Goal: Use online tool/utility: Utilize a website feature to perform a specific function

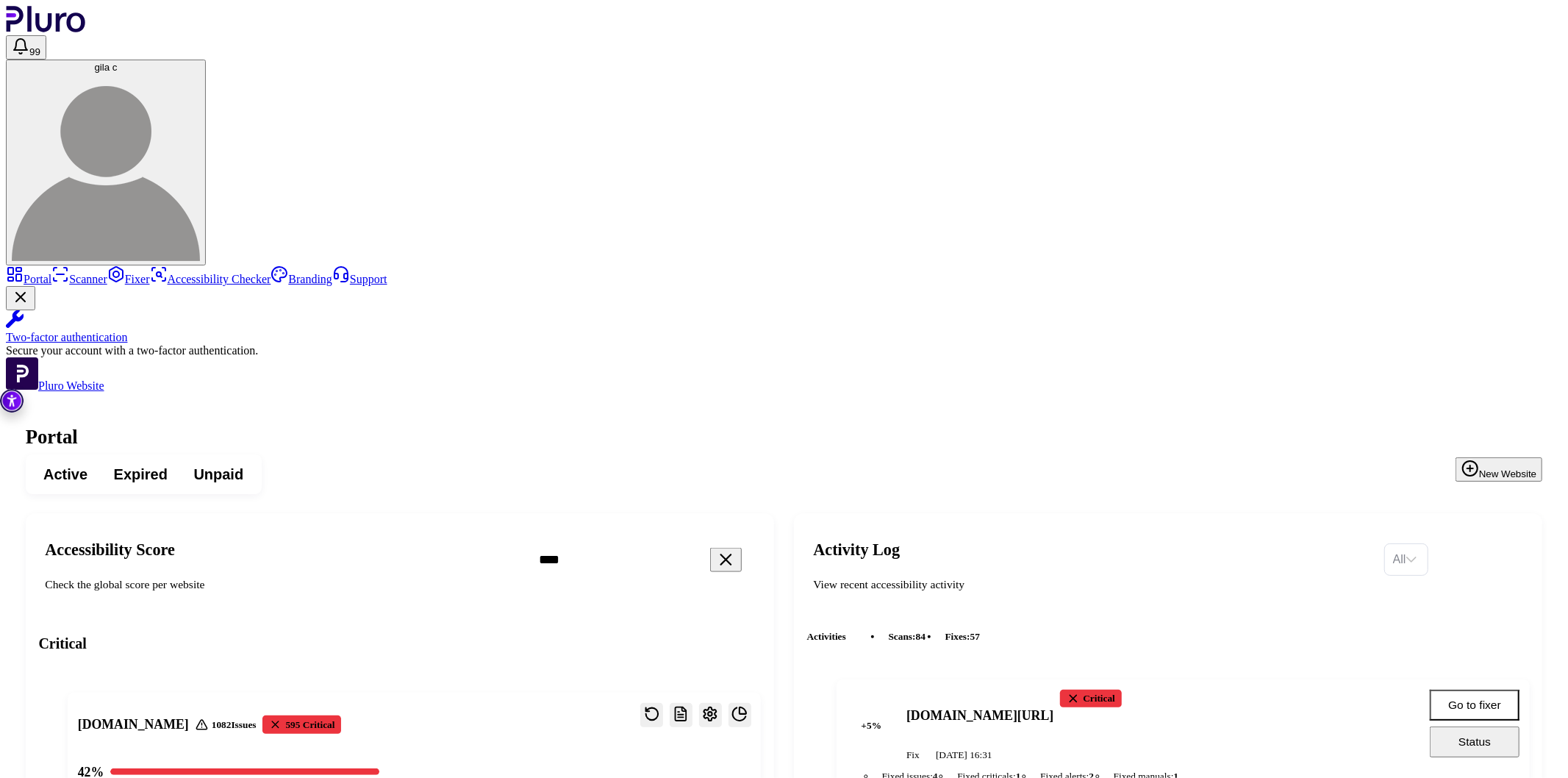
click at [64, 273] on link "Scanner" at bounding box center [79, 279] width 56 height 13
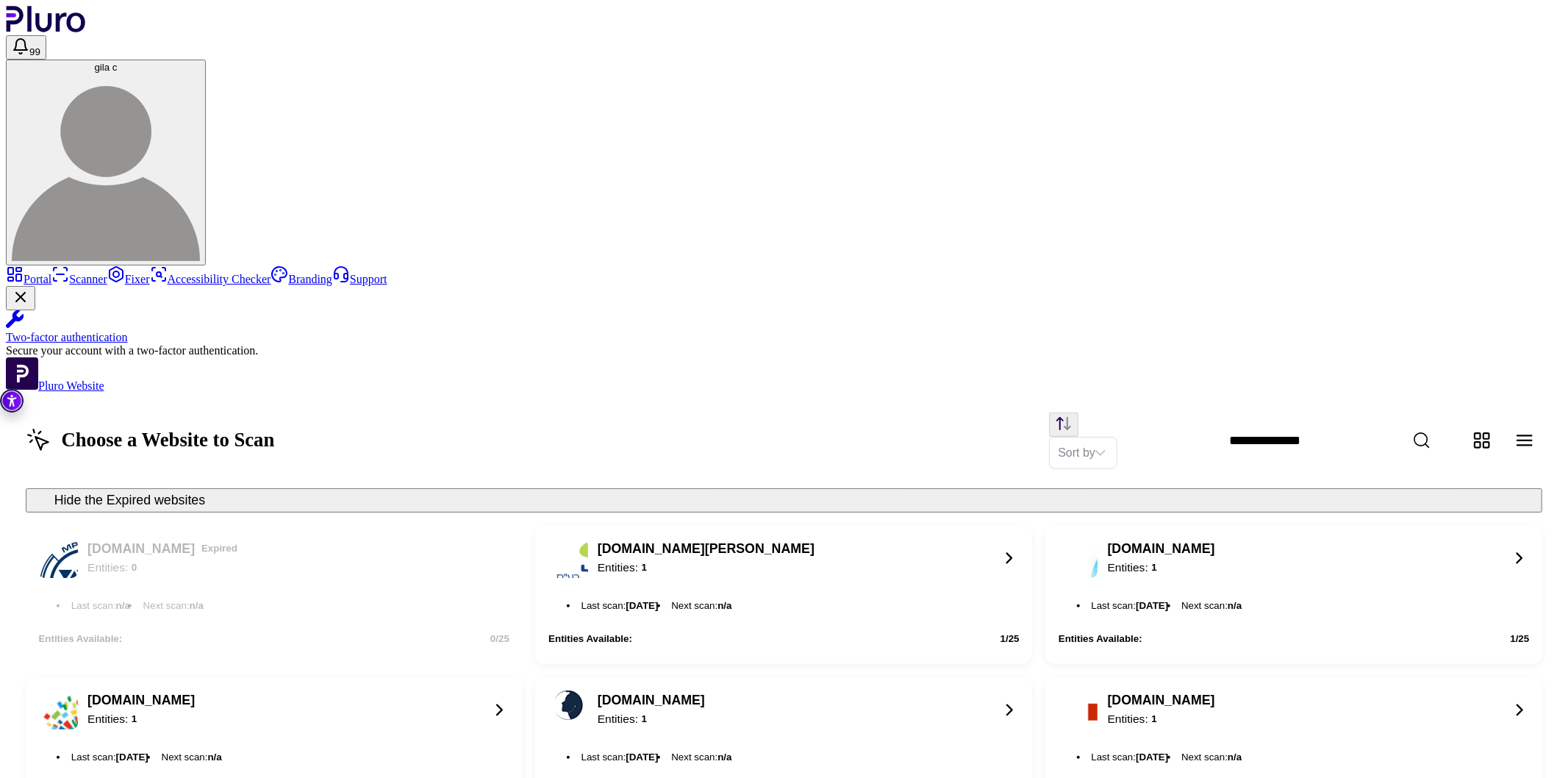
scroll to position [1346, 0]
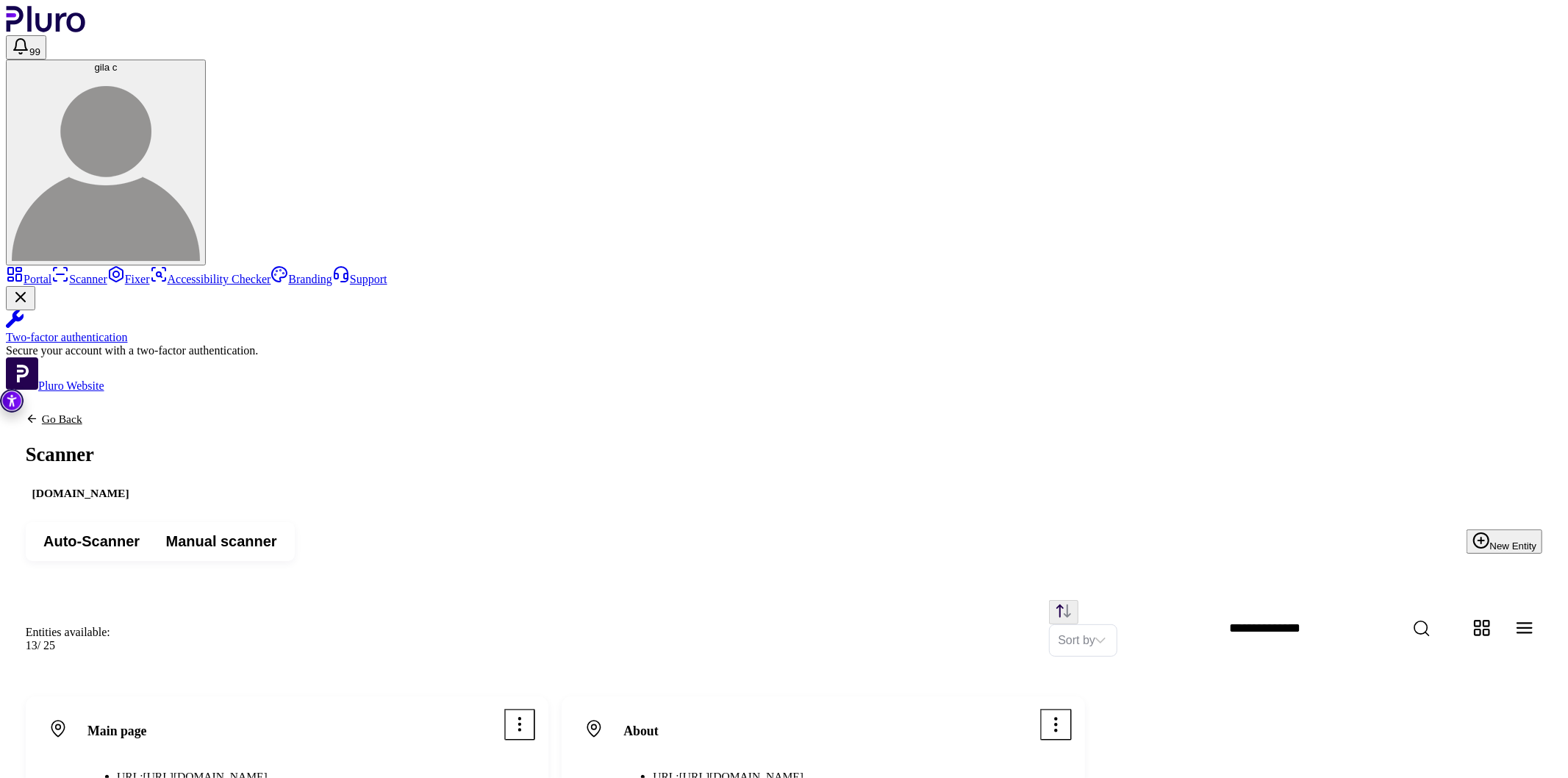
drag, startPoint x: 948, startPoint y: 210, endPoint x: 1013, endPoint y: 331, distance: 137.4
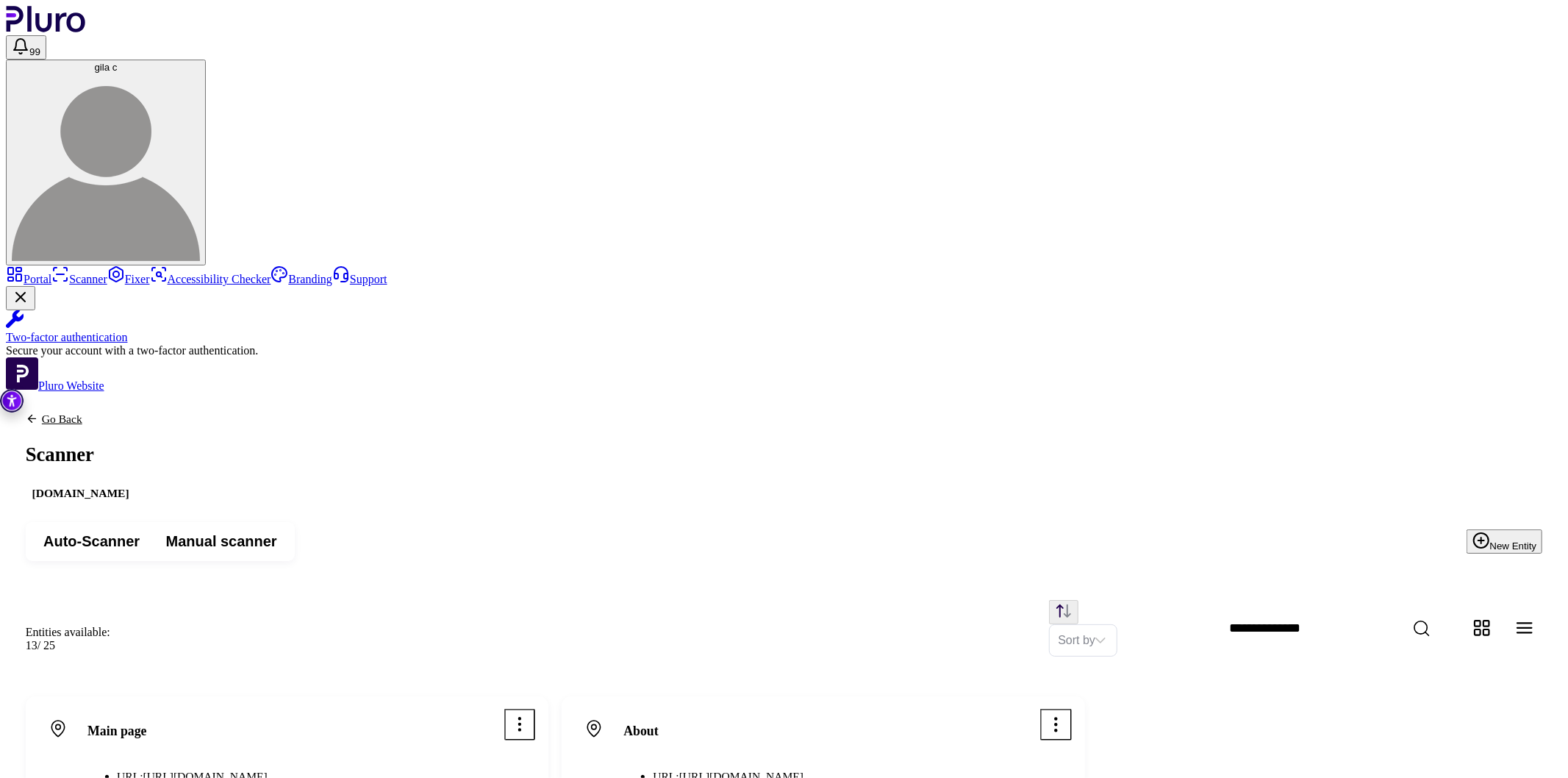
drag, startPoint x: 945, startPoint y: 206, endPoint x: 982, endPoint y: 75, distance: 136.1
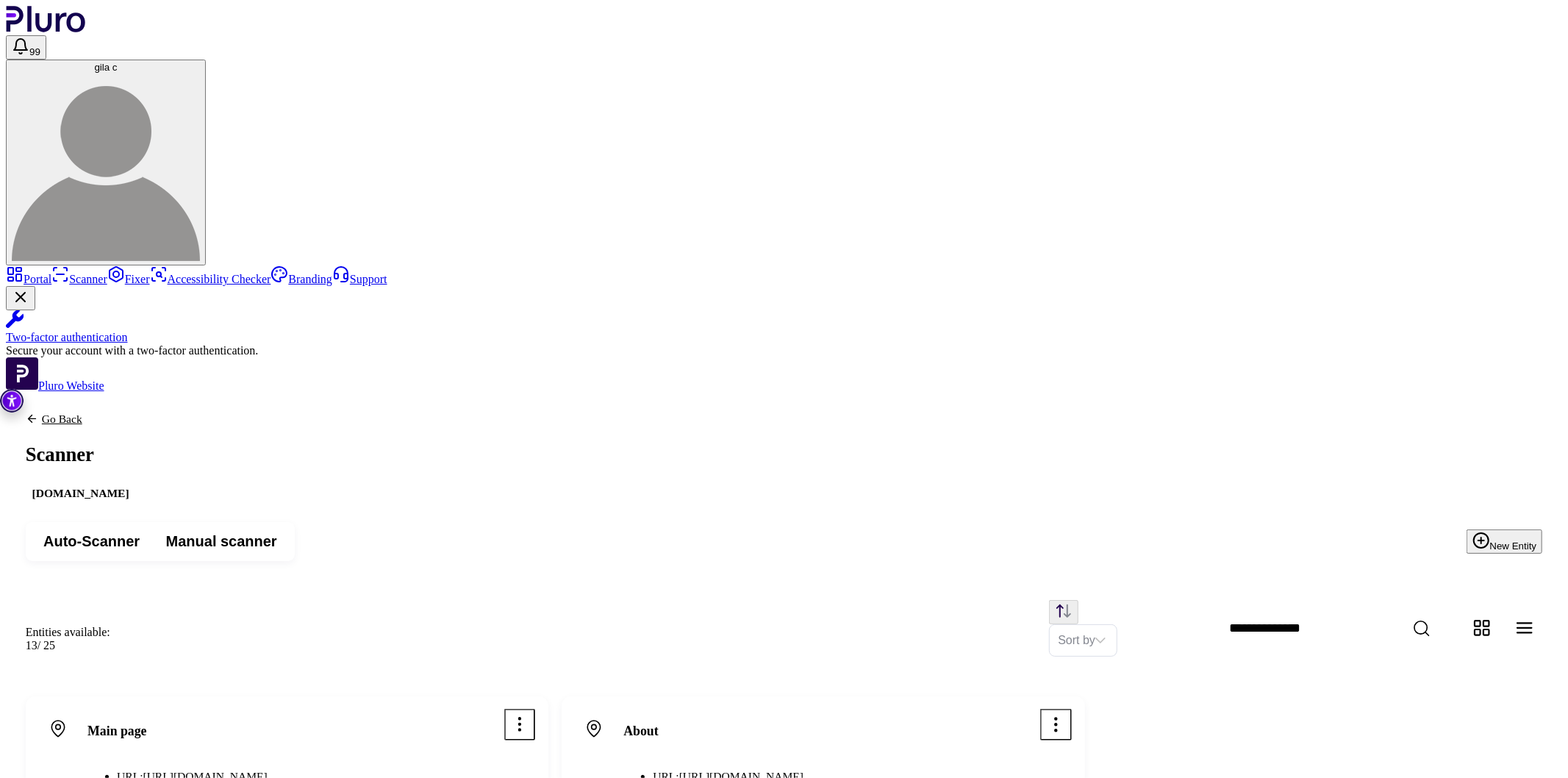
click at [70, 273] on link "Scanner" at bounding box center [79, 279] width 56 height 13
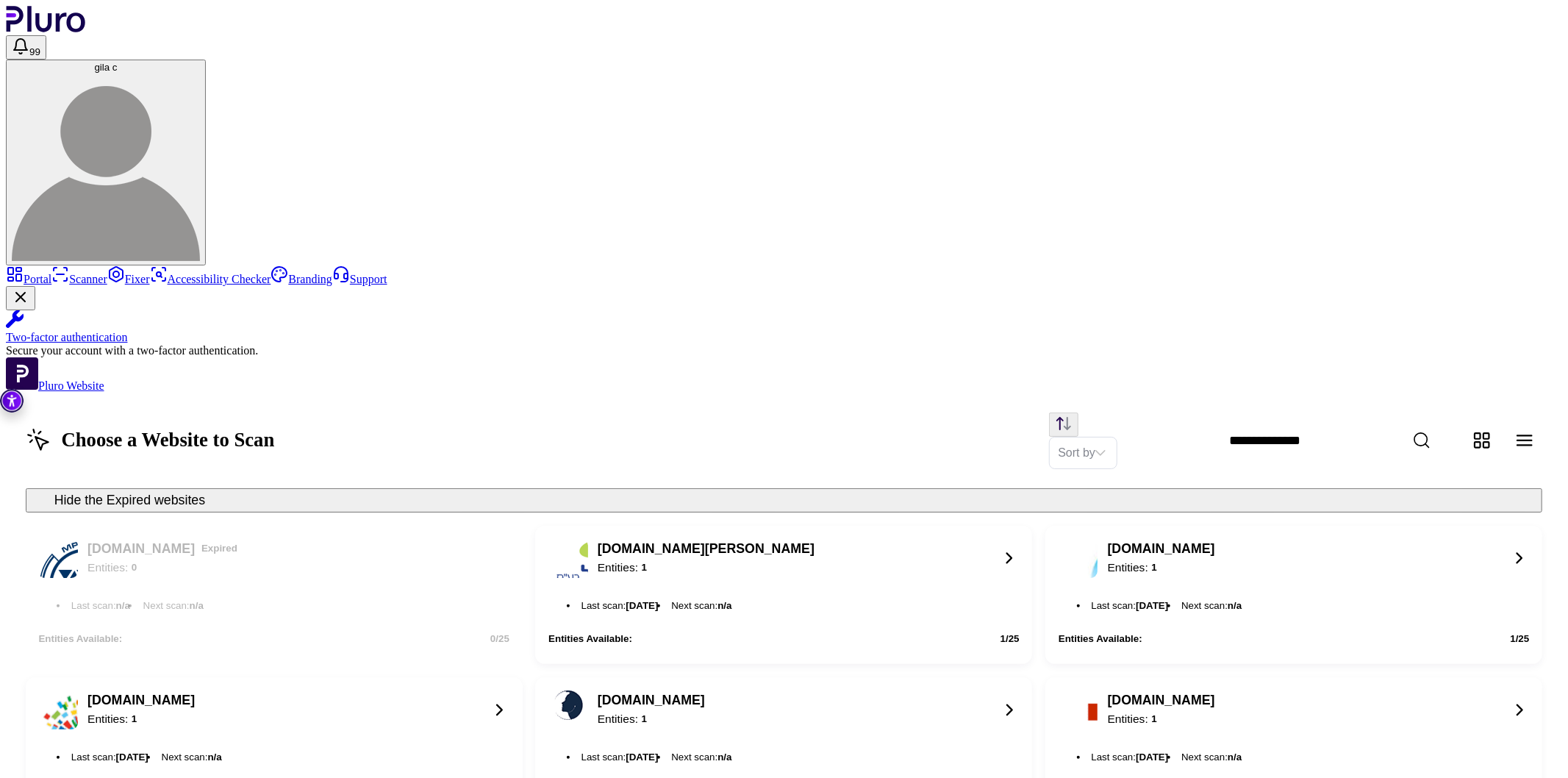
scroll to position [1346, 0]
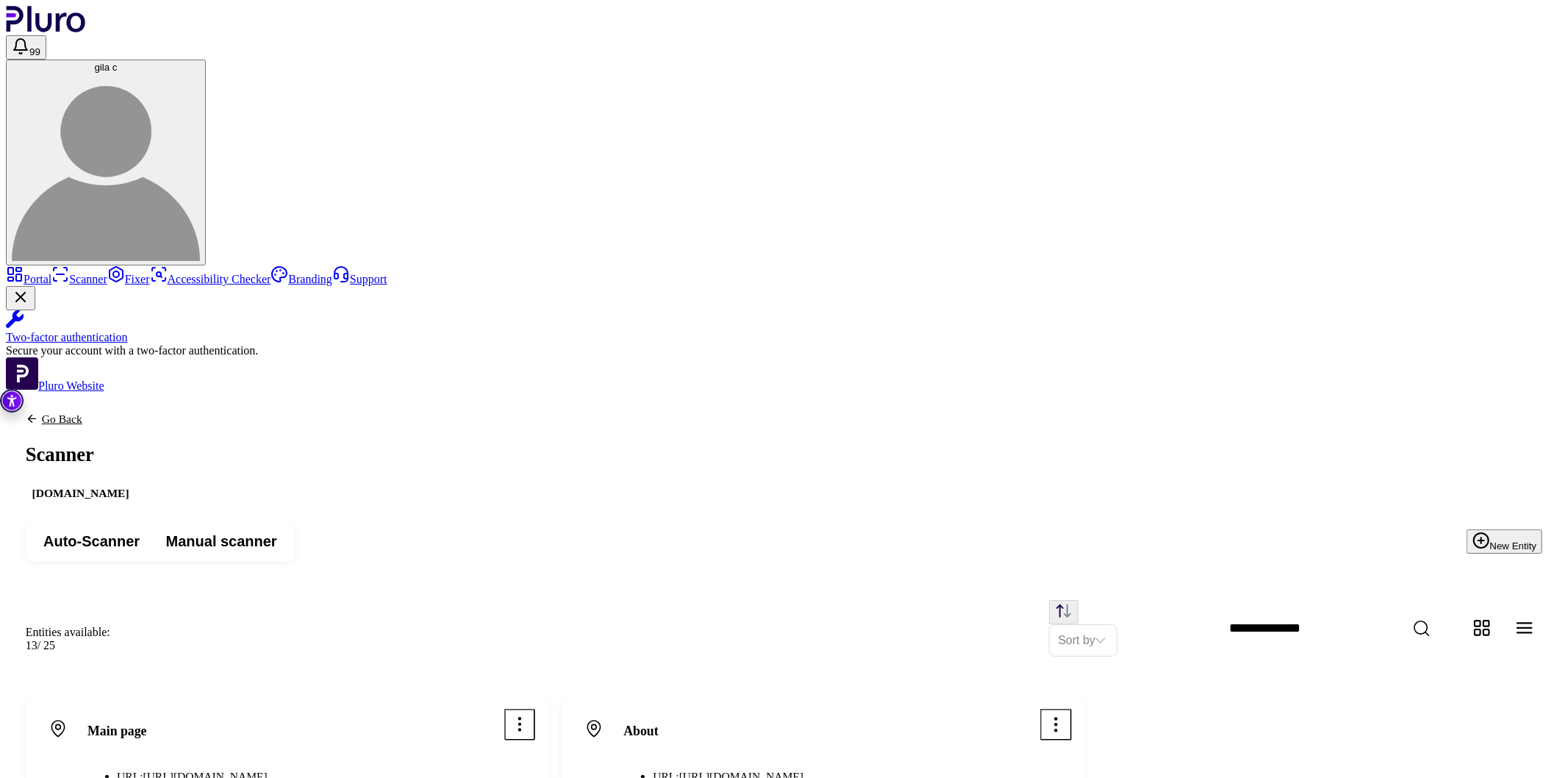
click at [52, 273] on link "Portal" at bounding box center [28, 279] width 45 height 13
